Goal: Task Accomplishment & Management: Manage account settings

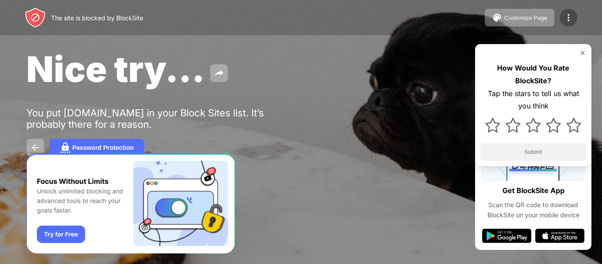
click at [561, 16] on div at bounding box center [569, 18] width 18 height 18
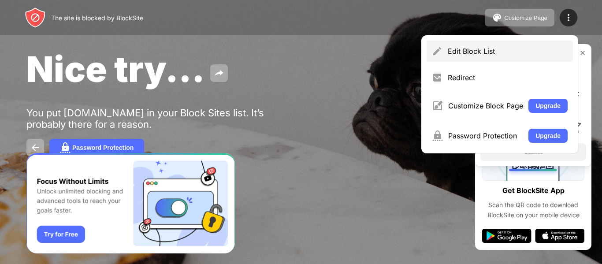
click at [447, 53] on div "Edit Block List" at bounding box center [500, 51] width 146 height 21
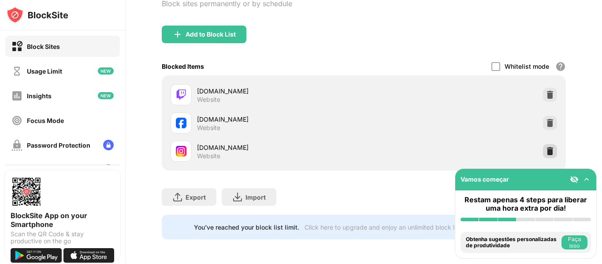
click at [546, 147] on img at bounding box center [550, 151] width 9 height 9
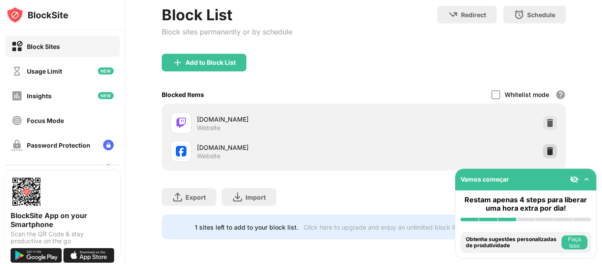
click at [546, 148] on img at bounding box center [550, 151] width 9 height 9
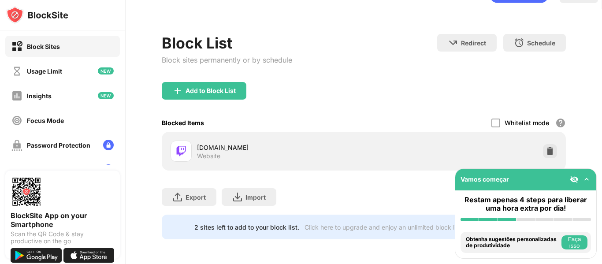
scroll to position [28, 0]
